Goal: Task Accomplishment & Management: Use online tool/utility

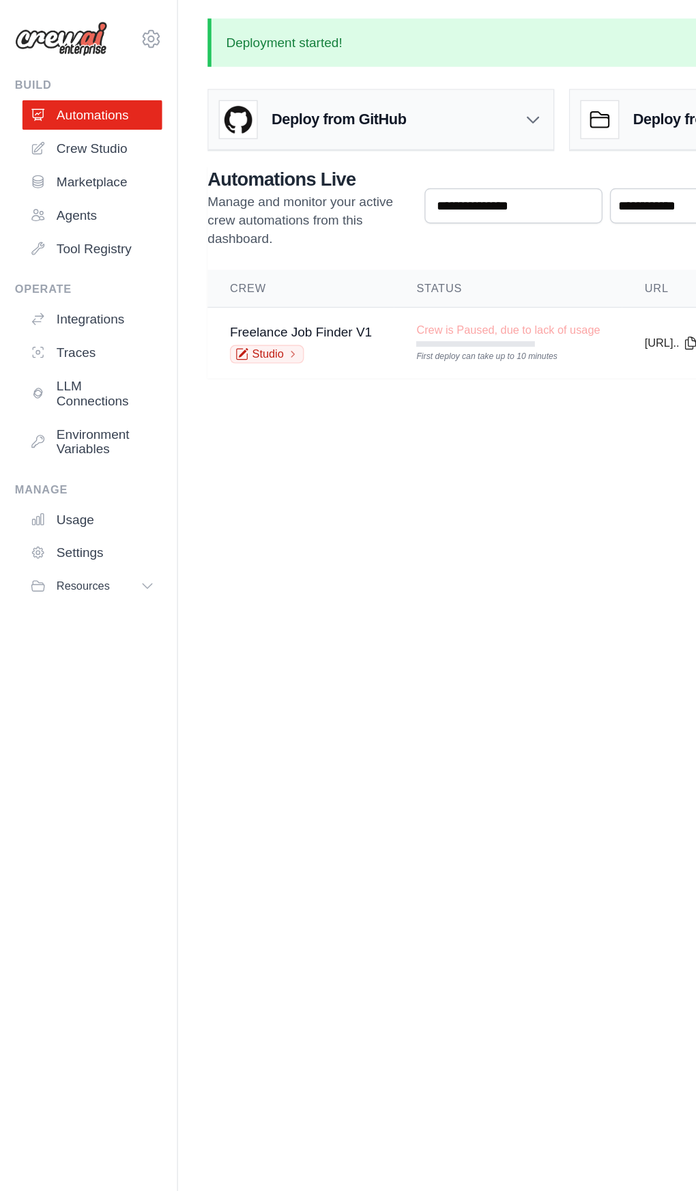
click at [28, 238] on icon at bounding box center [28, 234] width 11 height 11
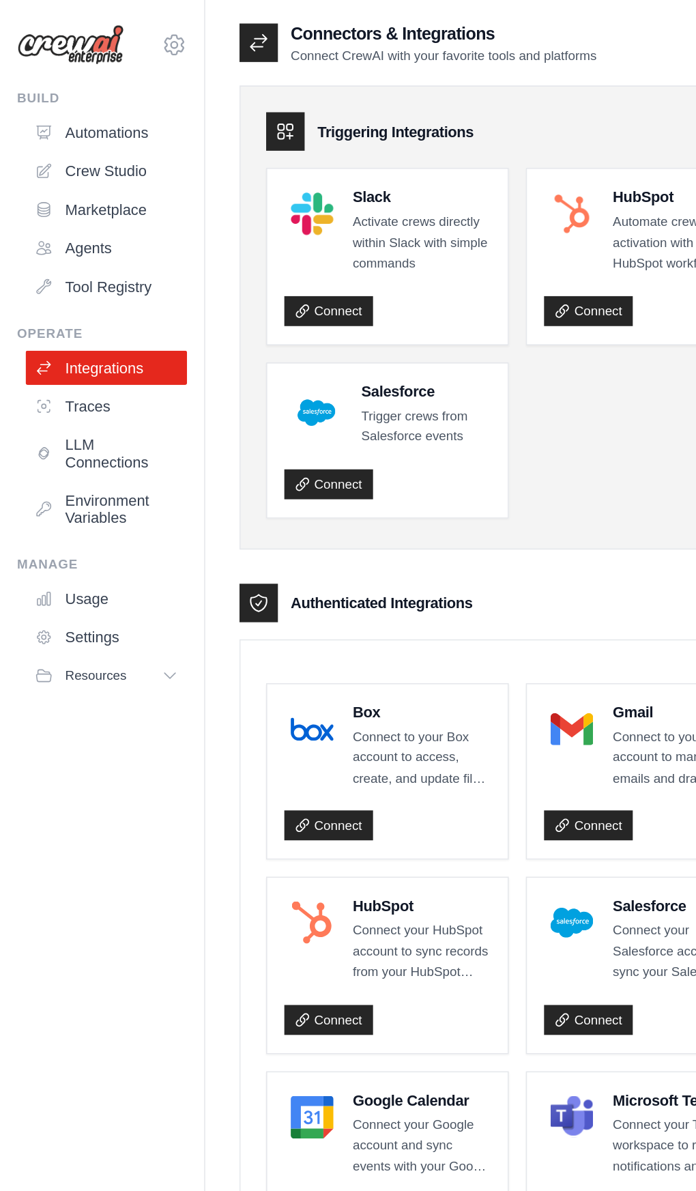
click at [27, 85] on icon at bounding box center [28, 84] width 11 height 11
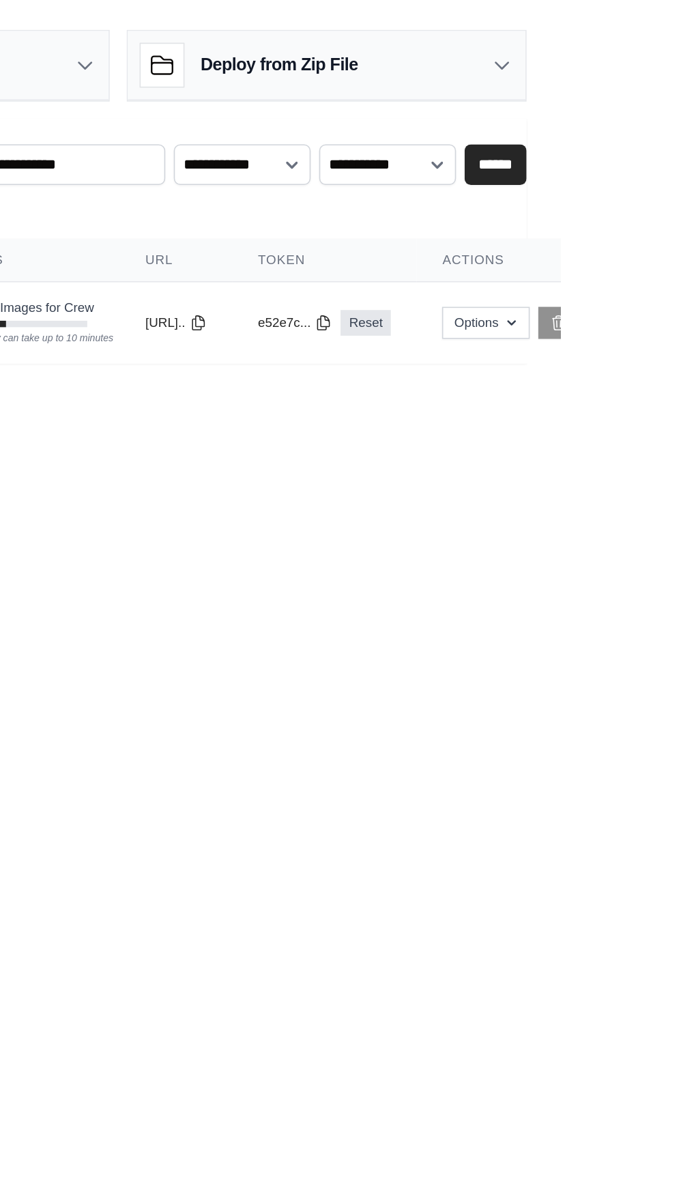
click at [394, 214] on div "First deploy can take up to 10 minutes" at bounding box center [349, 217] width 87 height 10
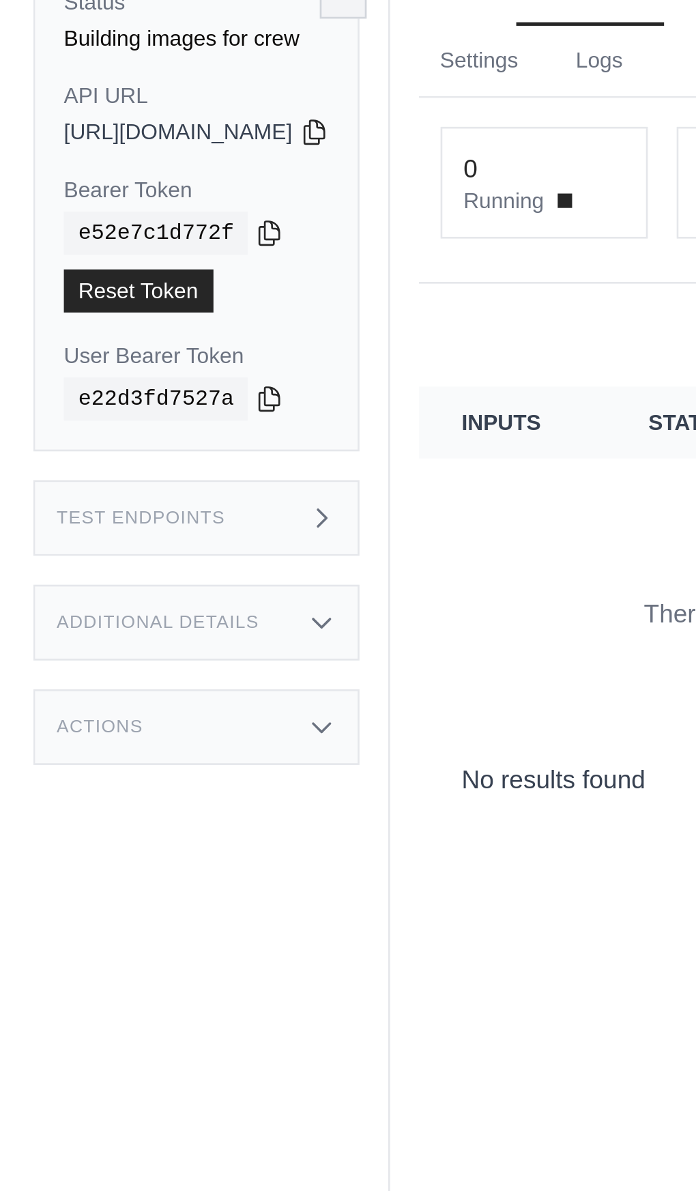
click at [276, 271] on div "Test Endpoints" at bounding box center [215, 270] width 124 height 29
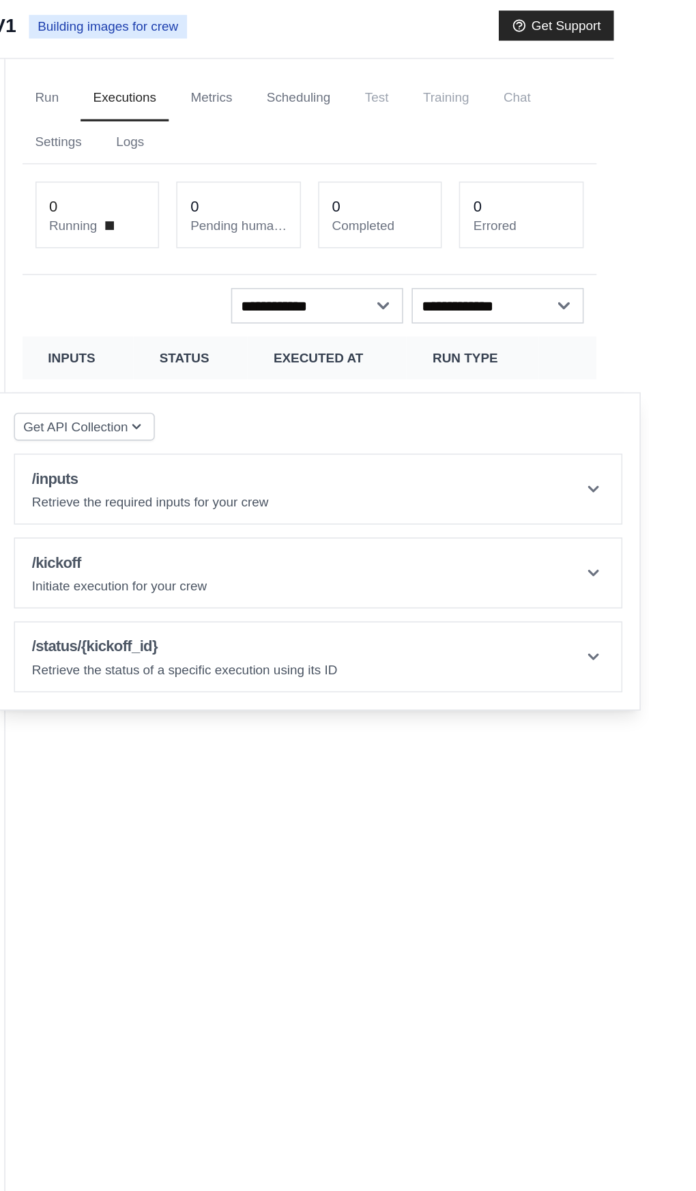
click at [668, 319] on icon at bounding box center [662, 318] width 14 height 14
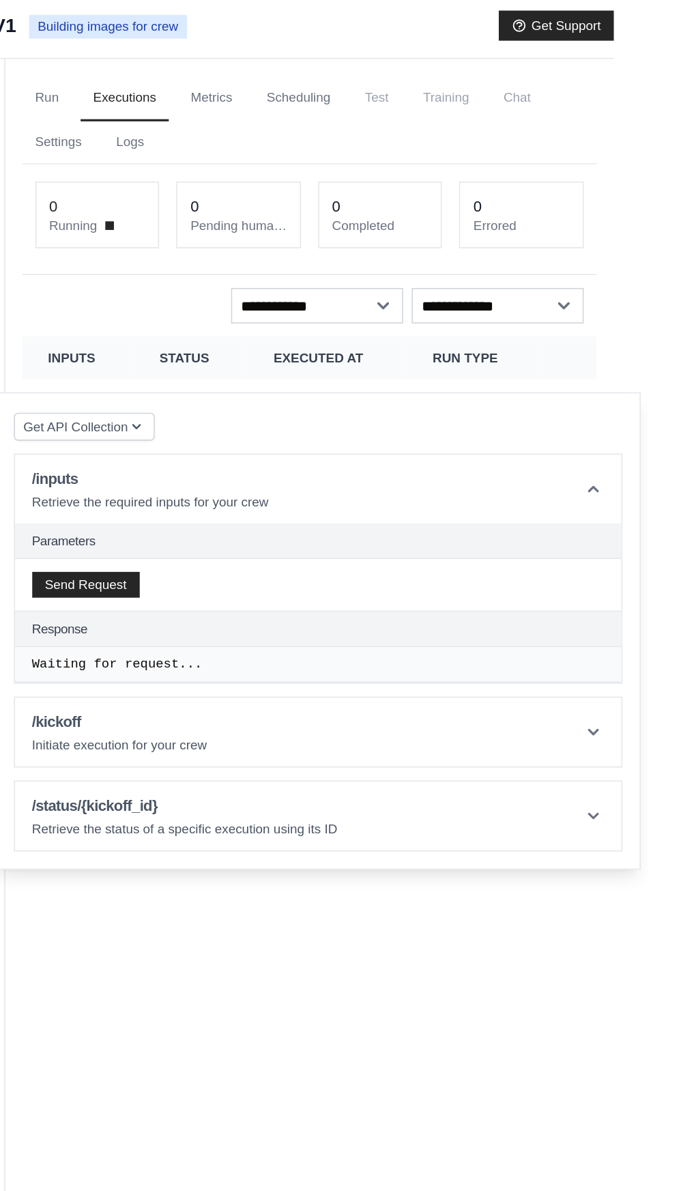
click at [588, 335] on header "/inputs Retrieve the required inputs for your crew" at bounding box center [486, 318] width 385 height 44
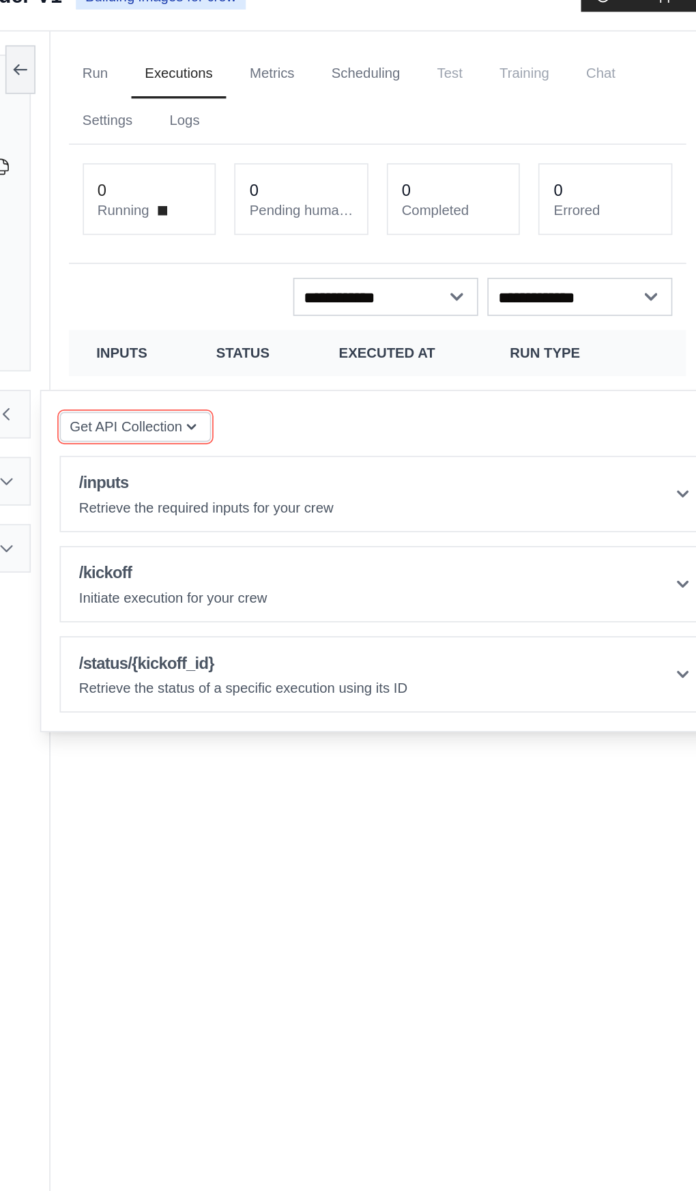
click at [377, 276] on icon "button" at bounding box center [371, 277] width 11 height 11
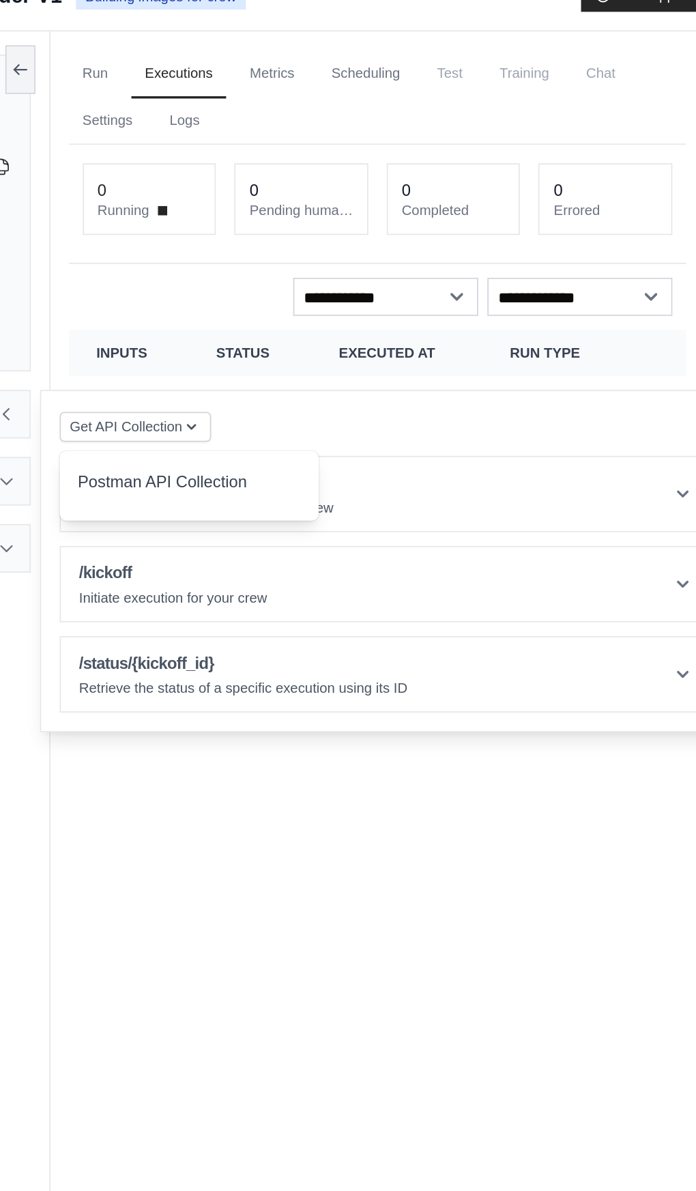
click at [431, 576] on div "Run Executions Metrics Scheduling Test Training Chat Settings Logs 0 Running 0 …" at bounding box center [481, 639] width 386 height 1191
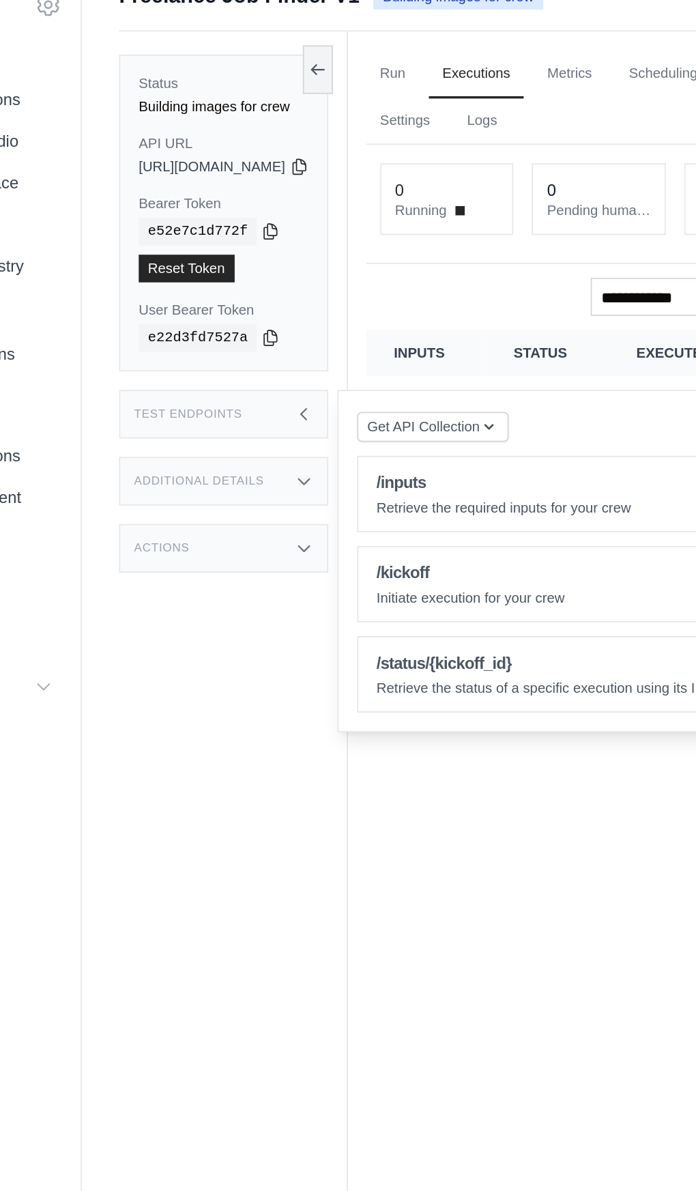
click at [276, 296] on div "Additional Details" at bounding box center [215, 310] width 124 height 29
click at [268, 307] on icon at bounding box center [262, 309] width 11 height 11
click at [276, 335] on div "Actions" at bounding box center [215, 349] width 124 height 29
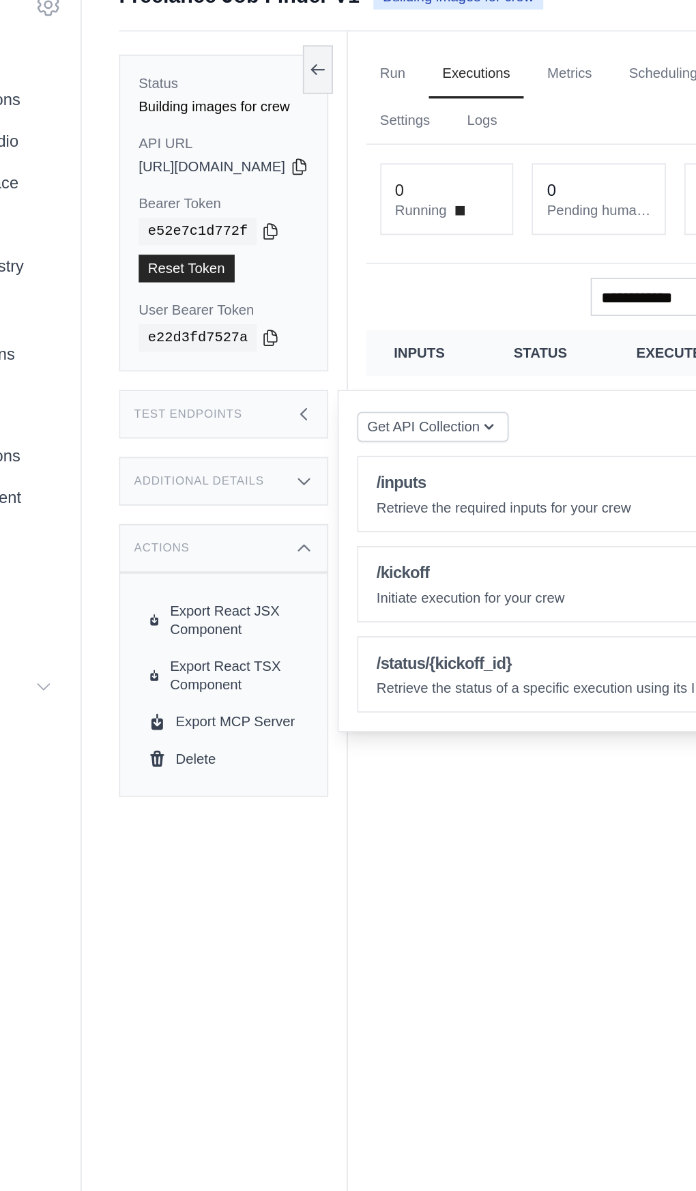
click at [268, 346] on icon at bounding box center [262, 349] width 11 height 11
